Goal: Find specific page/section: Find specific page/section

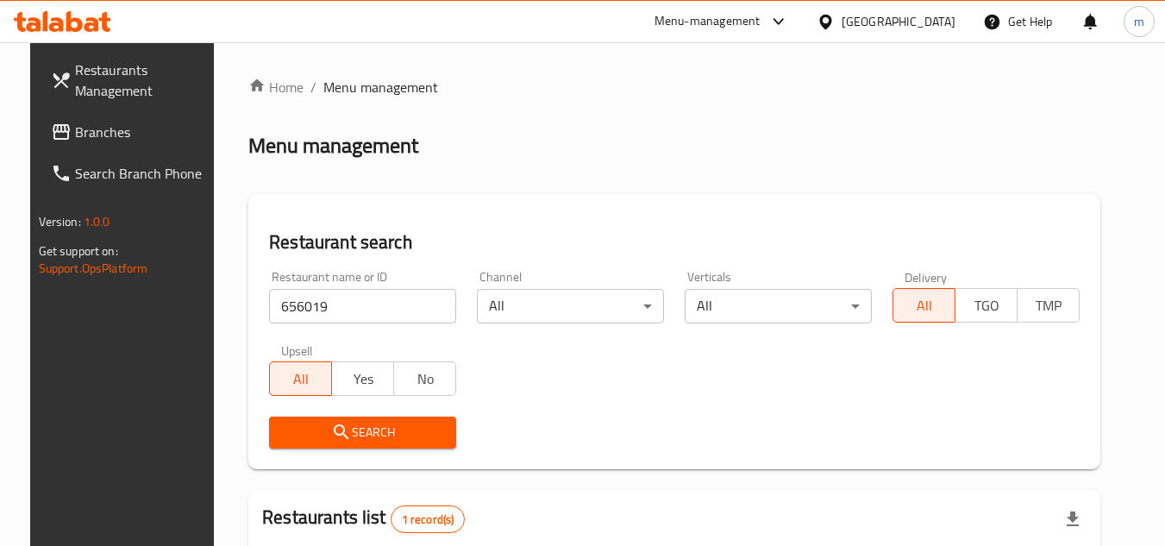
scroll to position [209, 0]
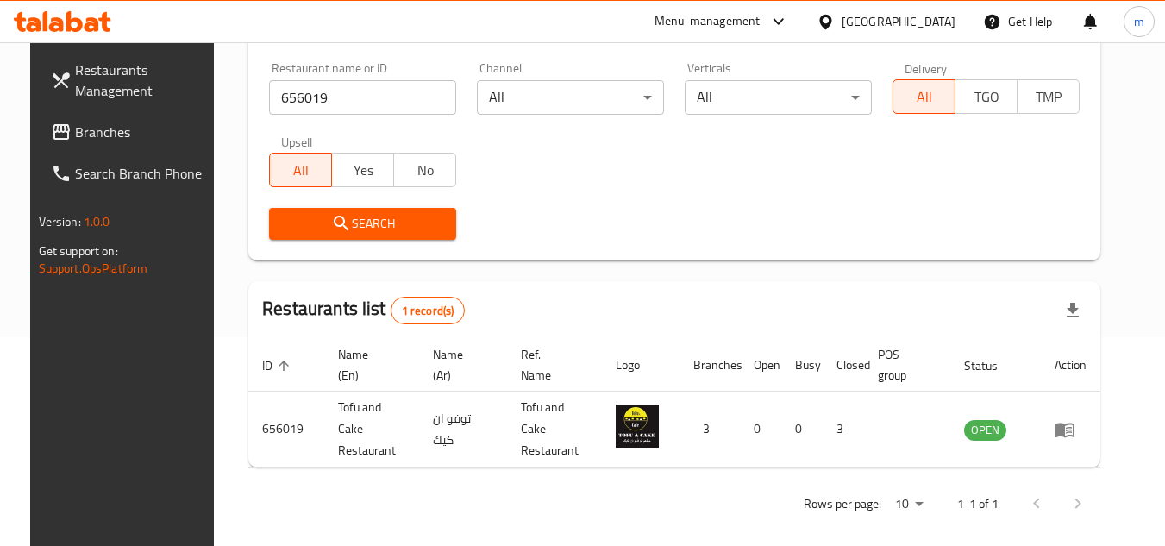
click at [960, 16] on div "Qatar" at bounding box center [886, 21] width 166 height 41
click at [954, 19] on div "Qatar" at bounding box center [898, 21] width 114 height 19
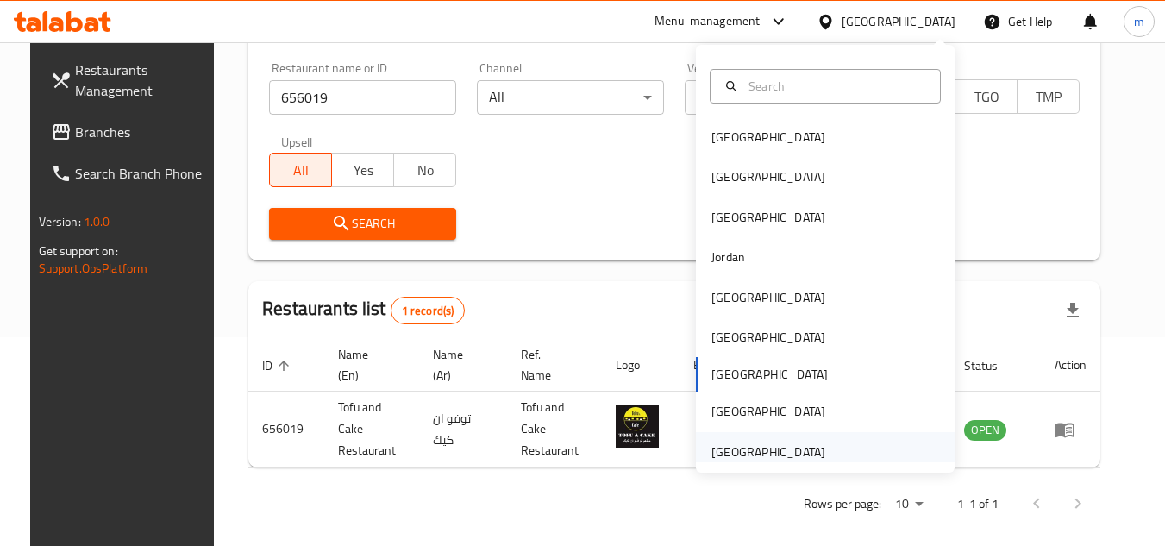
click at [768, 457] on div "[GEOGRAPHIC_DATA]" at bounding box center [768, 451] width 114 height 19
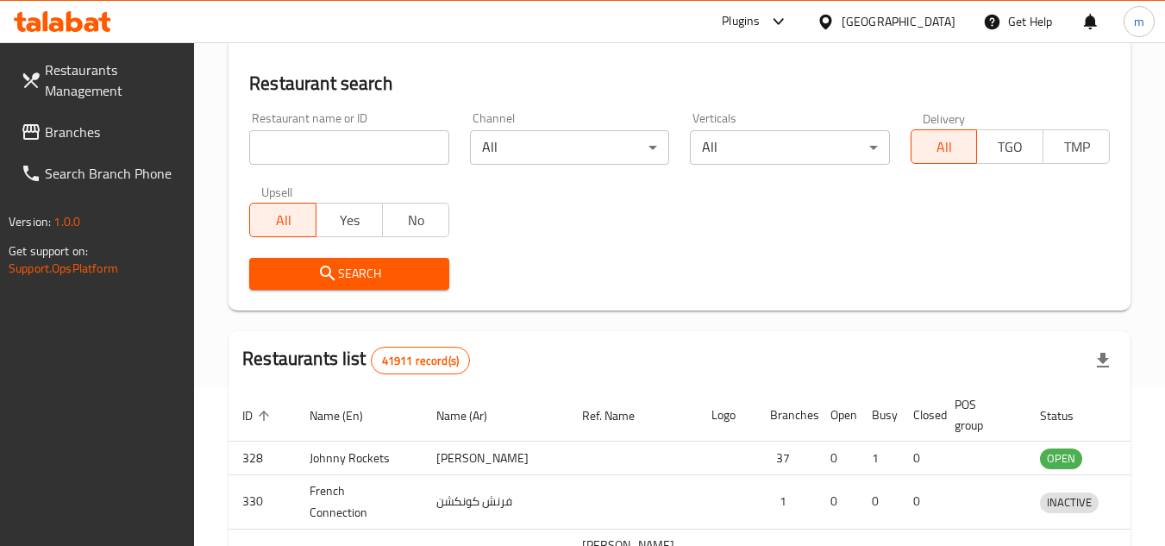
scroll to position [209, 0]
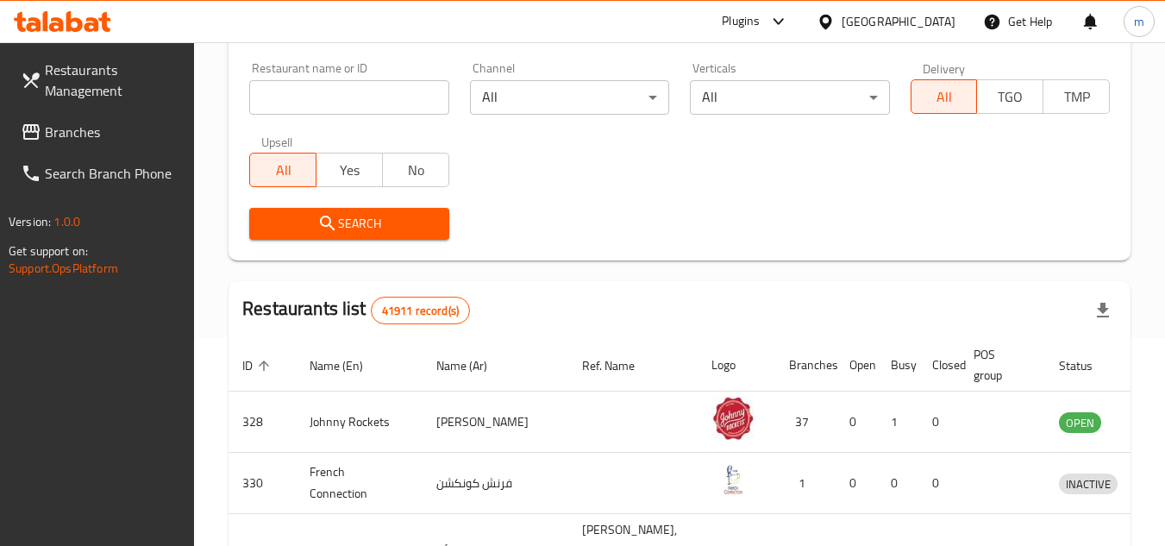
click at [129, 139] on span "Branches" at bounding box center [113, 132] width 136 height 21
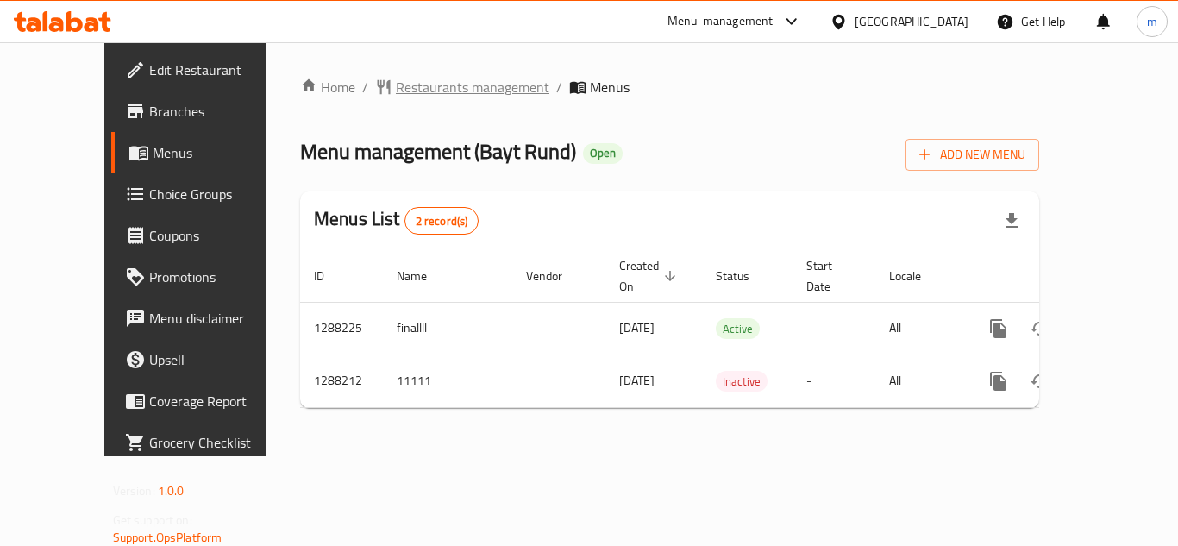
click at [396, 92] on span "Restaurants management" at bounding box center [472, 87] width 153 height 21
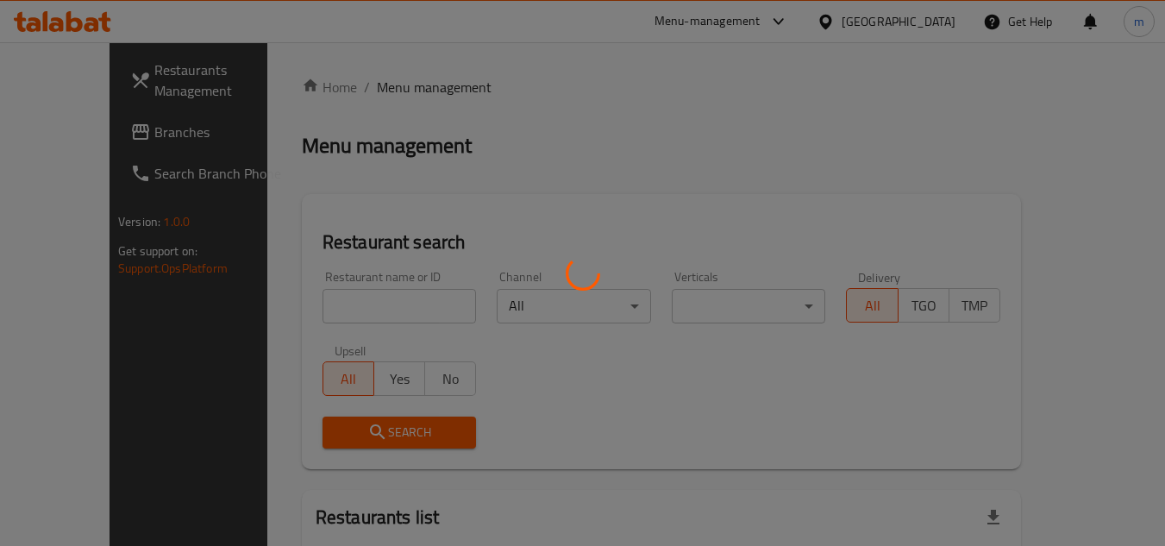
click at [310, 303] on div at bounding box center [582, 273] width 1165 height 546
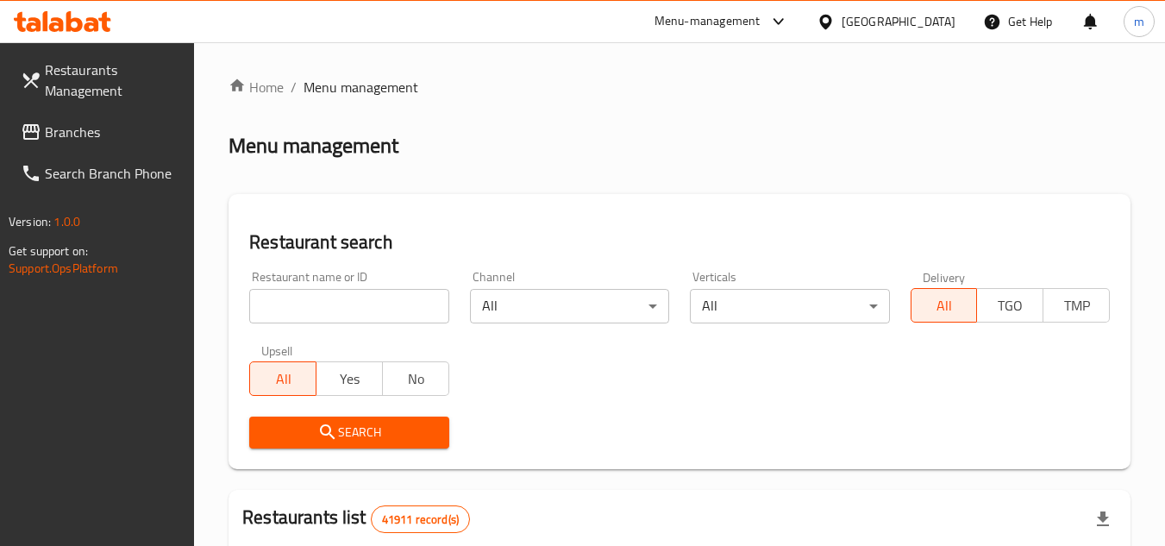
click at [310, 303] on input "search" at bounding box center [348, 306] width 199 height 34
paste input "696893"
type input "696893"
click at [319, 438] on icon "submit" at bounding box center [327, 432] width 21 height 21
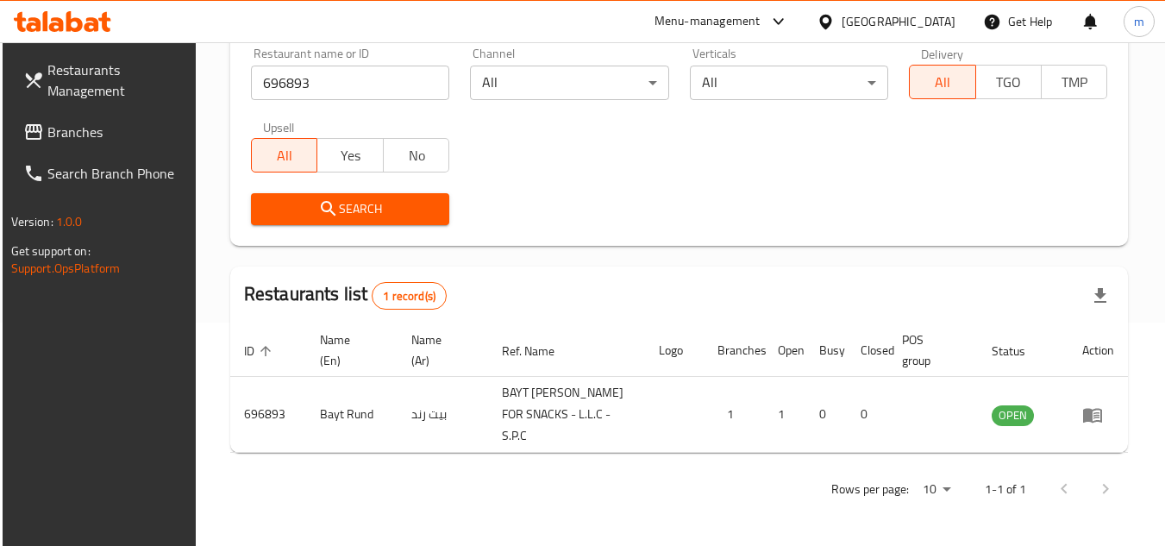
scroll to position [223, 0]
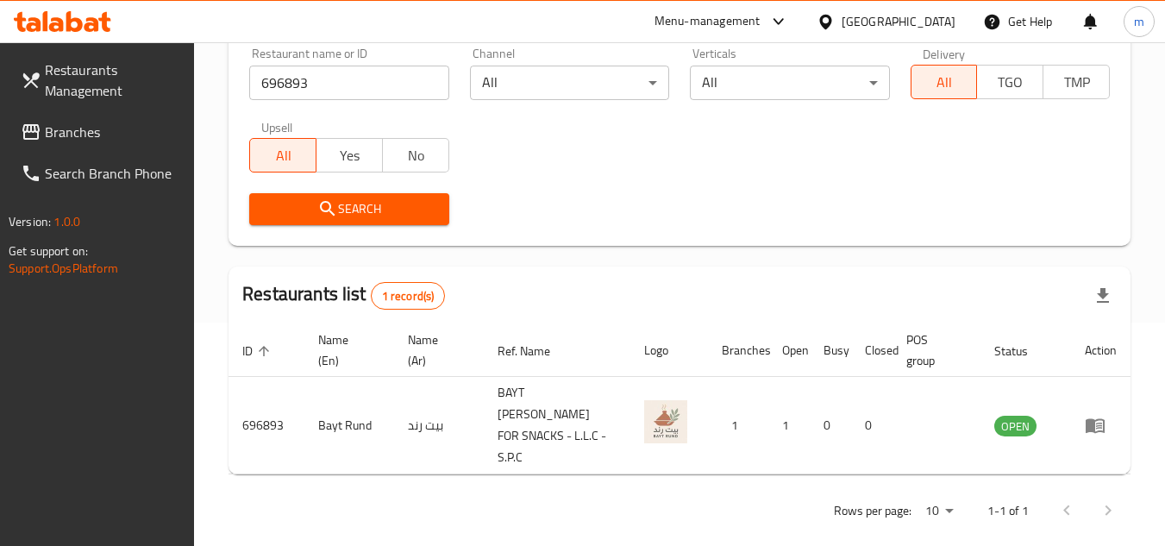
click at [64, 128] on span "Branches" at bounding box center [113, 132] width 136 height 21
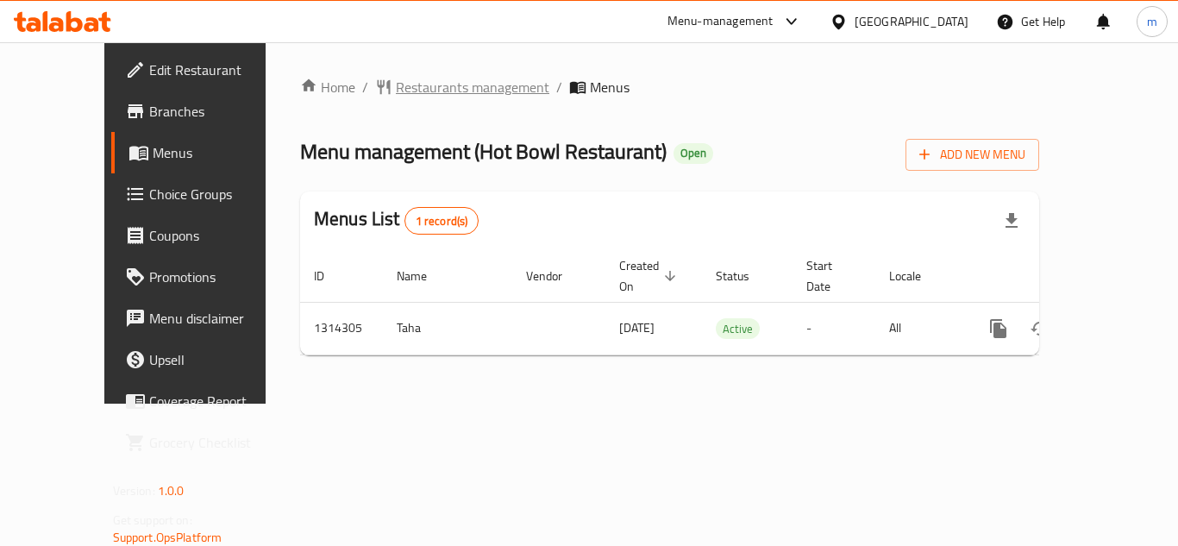
click at [440, 94] on span "Restaurants management" at bounding box center [472, 87] width 153 height 21
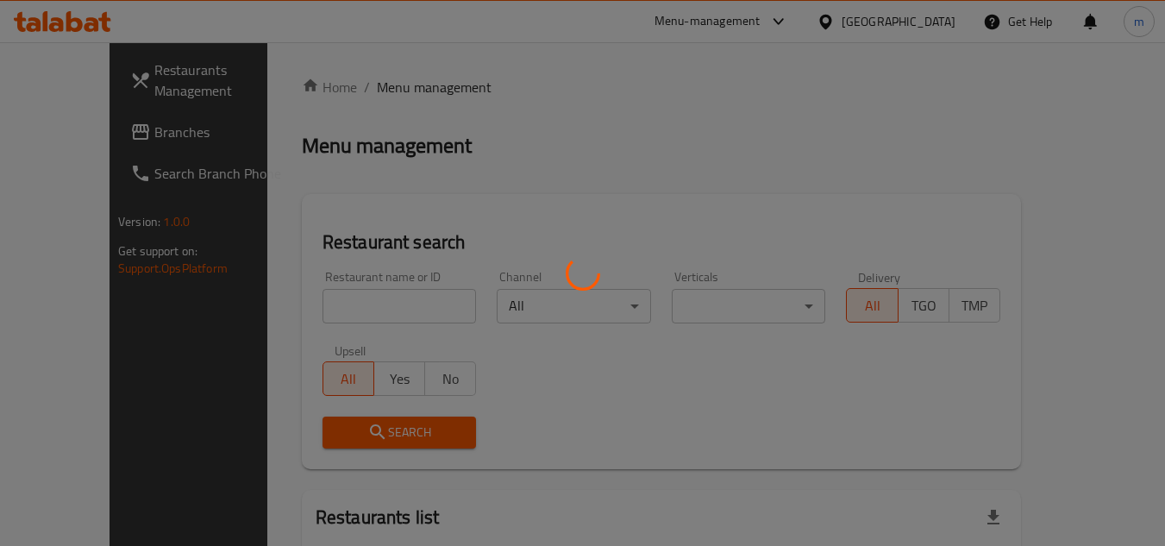
click at [322, 306] on div at bounding box center [582, 273] width 1165 height 546
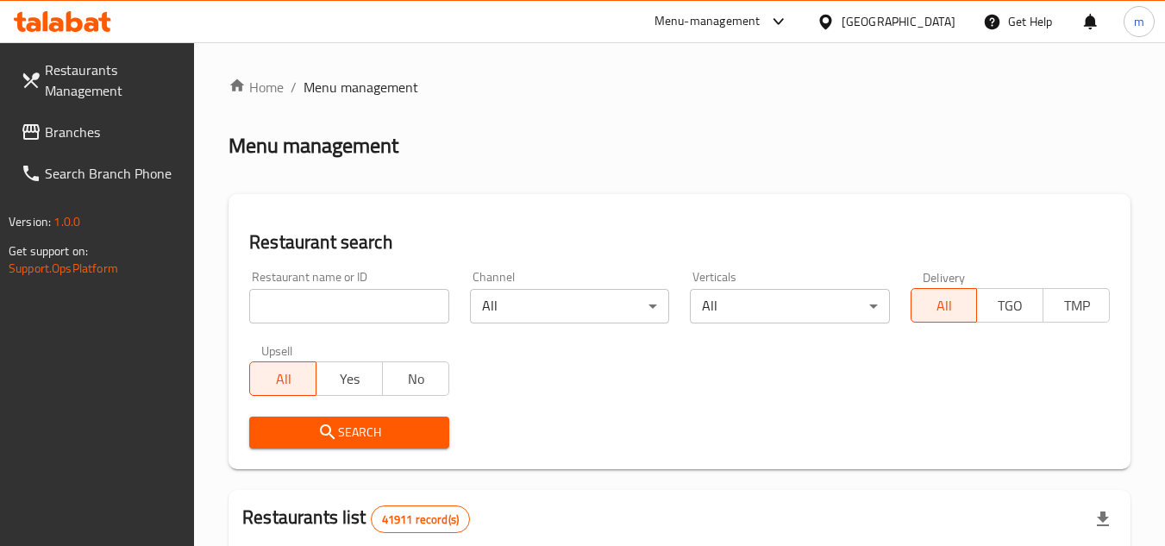
click at [322, 306] on div at bounding box center [582, 273] width 1165 height 546
click at [322, 306] on input "search" at bounding box center [348, 306] width 199 height 34
paste input "706857"
type input "706857"
click at [322, 438] on icon "submit" at bounding box center [327, 432] width 21 height 21
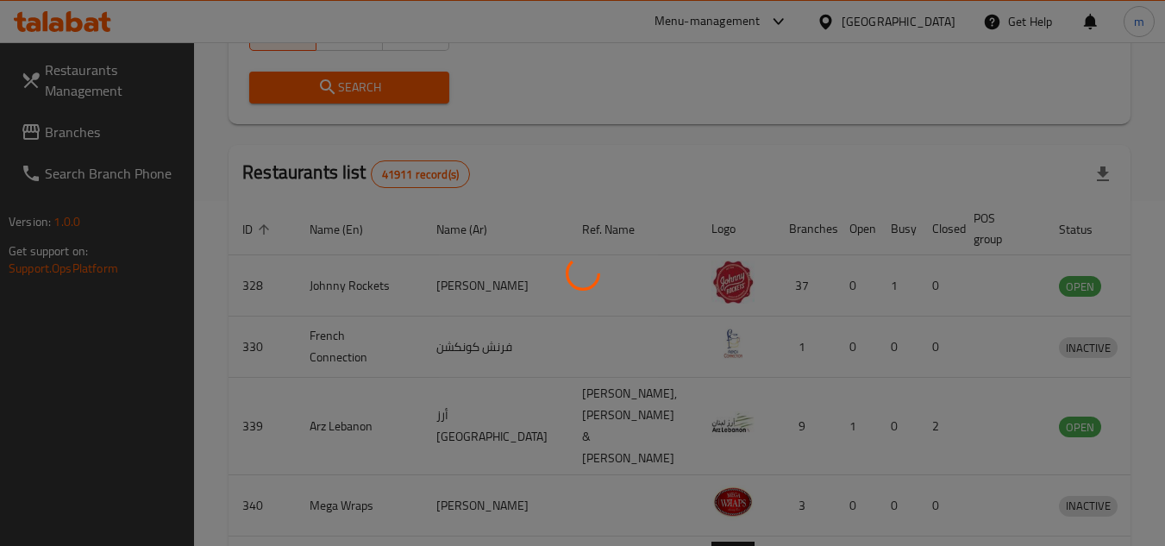
scroll to position [223, 0]
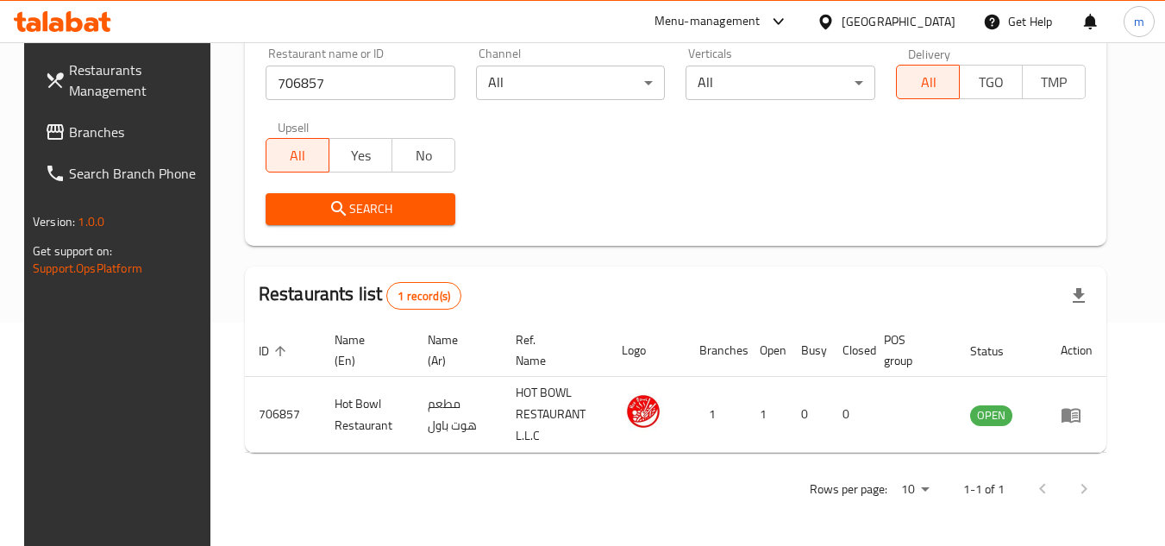
click at [45, 125] on icon at bounding box center [55, 132] width 21 height 21
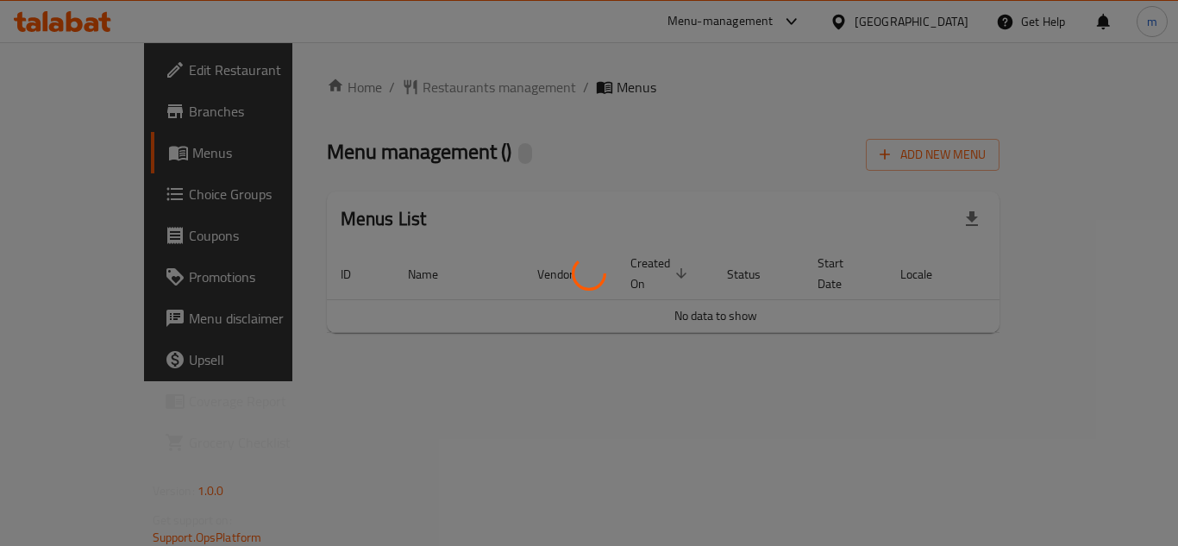
click at [395, 92] on div at bounding box center [589, 273] width 1178 height 546
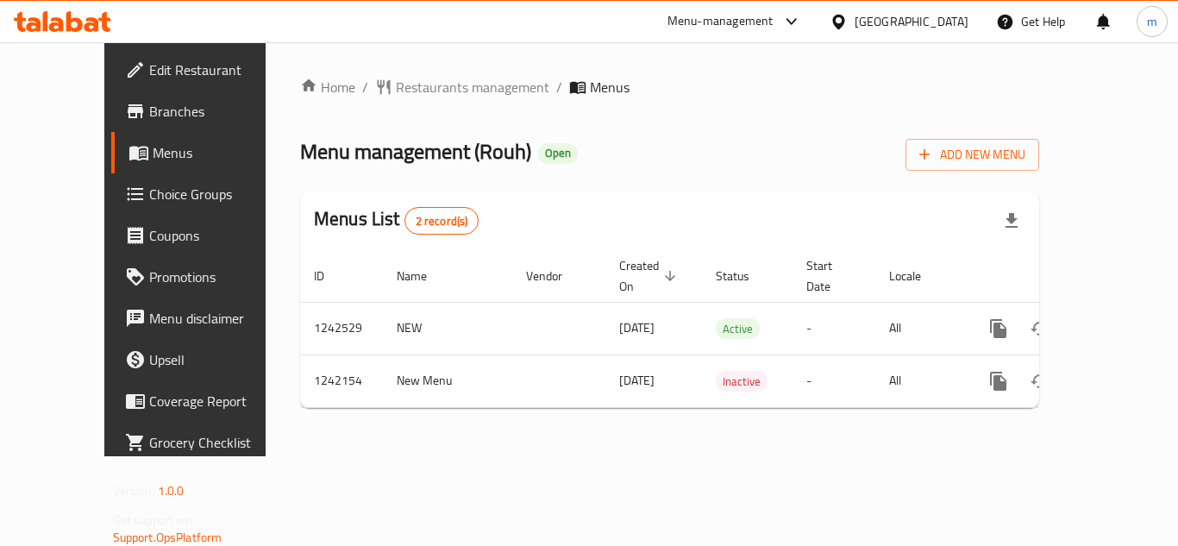
click at [384, 116] on div "Home / Restaurants management / Menus Menu management ( Rouh ) Open Add New Men…" at bounding box center [669, 249] width 739 height 345
click at [406, 91] on span "Restaurants management" at bounding box center [472, 87] width 153 height 21
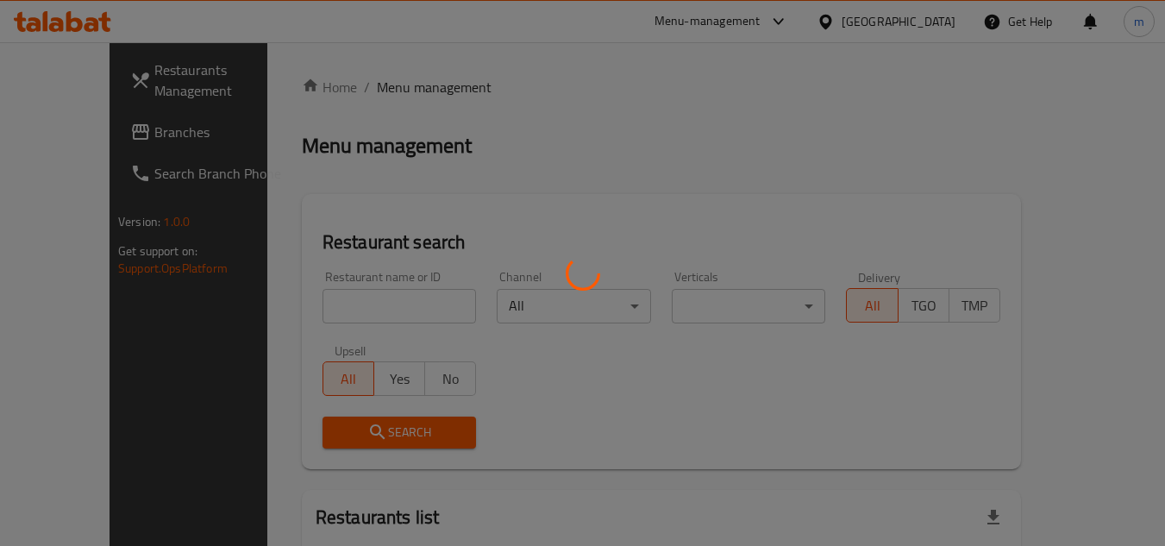
click at [346, 303] on div at bounding box center [582, 273] width 1165 height 546
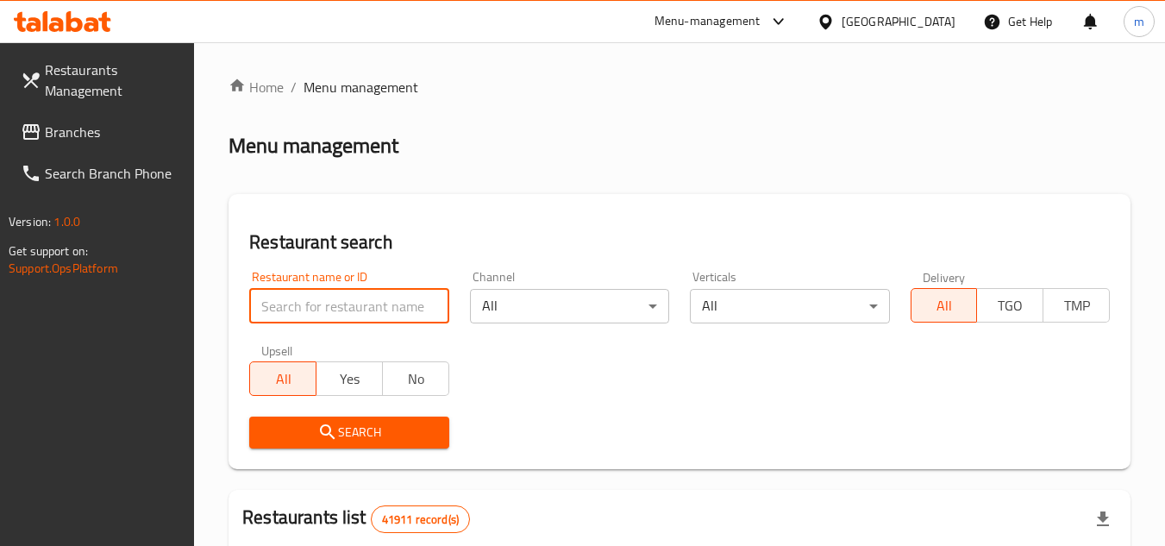
click at [363, 322] on input "search" at bounding box center [348, 306] width 199 height 34
paste input "681023"
type input "681023"
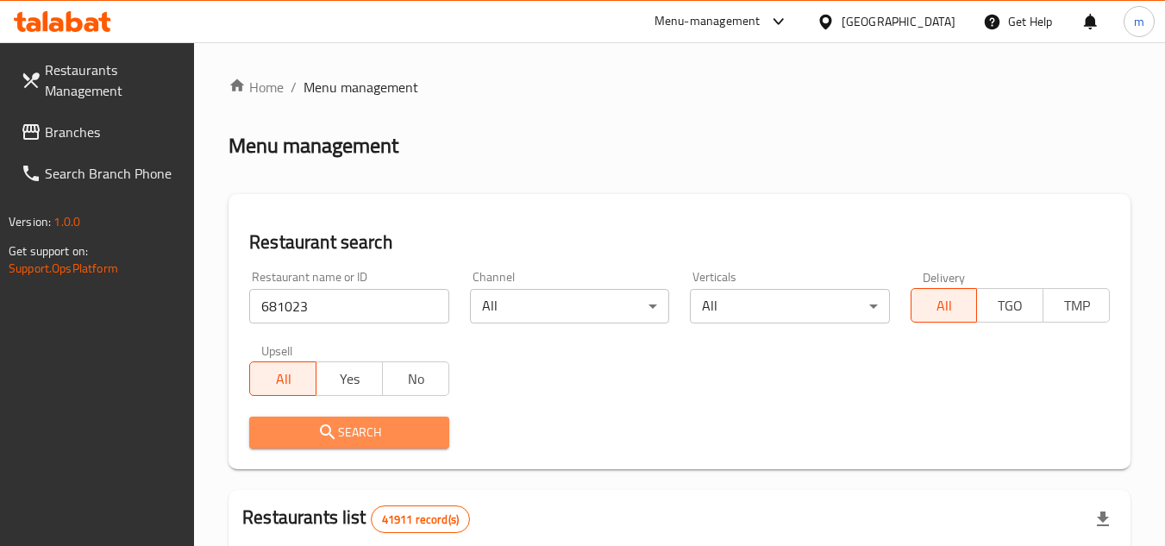
click at [334, 425] on icon "submit" at bounding box center [327, 432] width 21 height 21
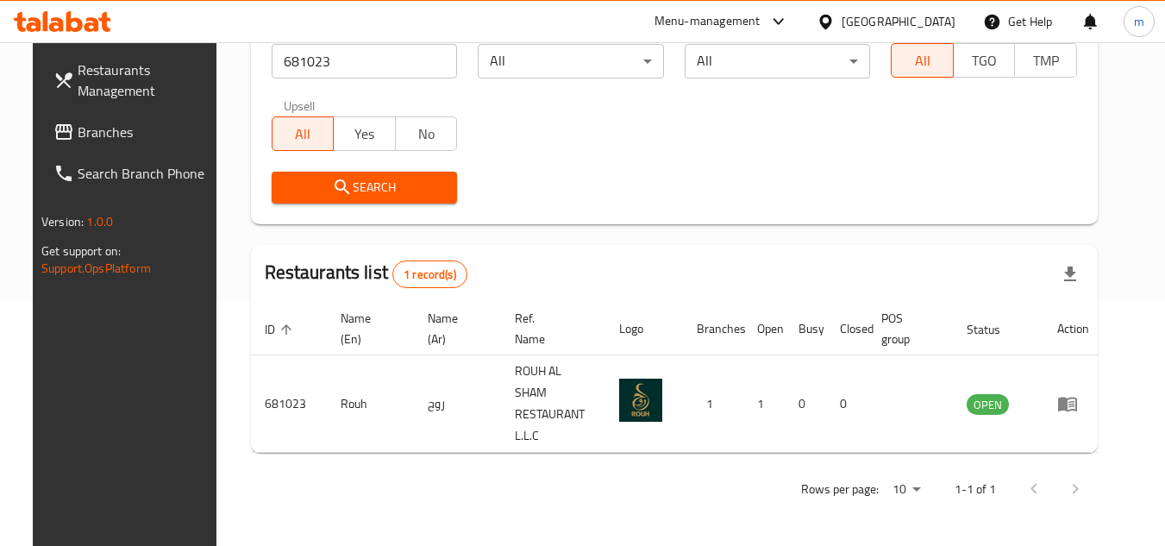
scroll to position [209, 0]
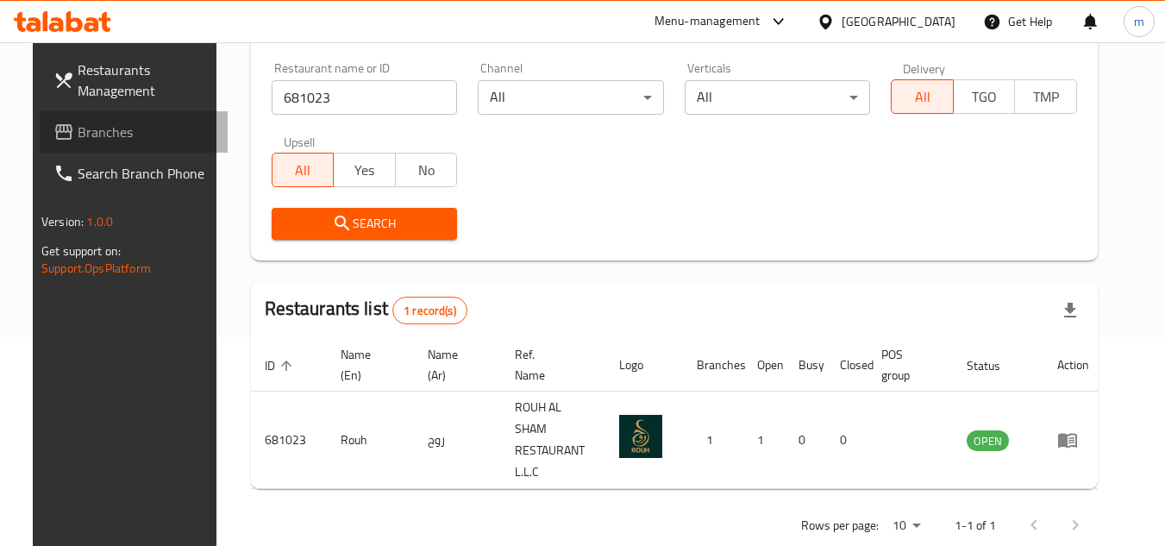
click at [121, 133] on span "Branches" at bounding box center [146, 132] width 136 height 21
